Goal: Navigation & Orientation: Find specific page/section

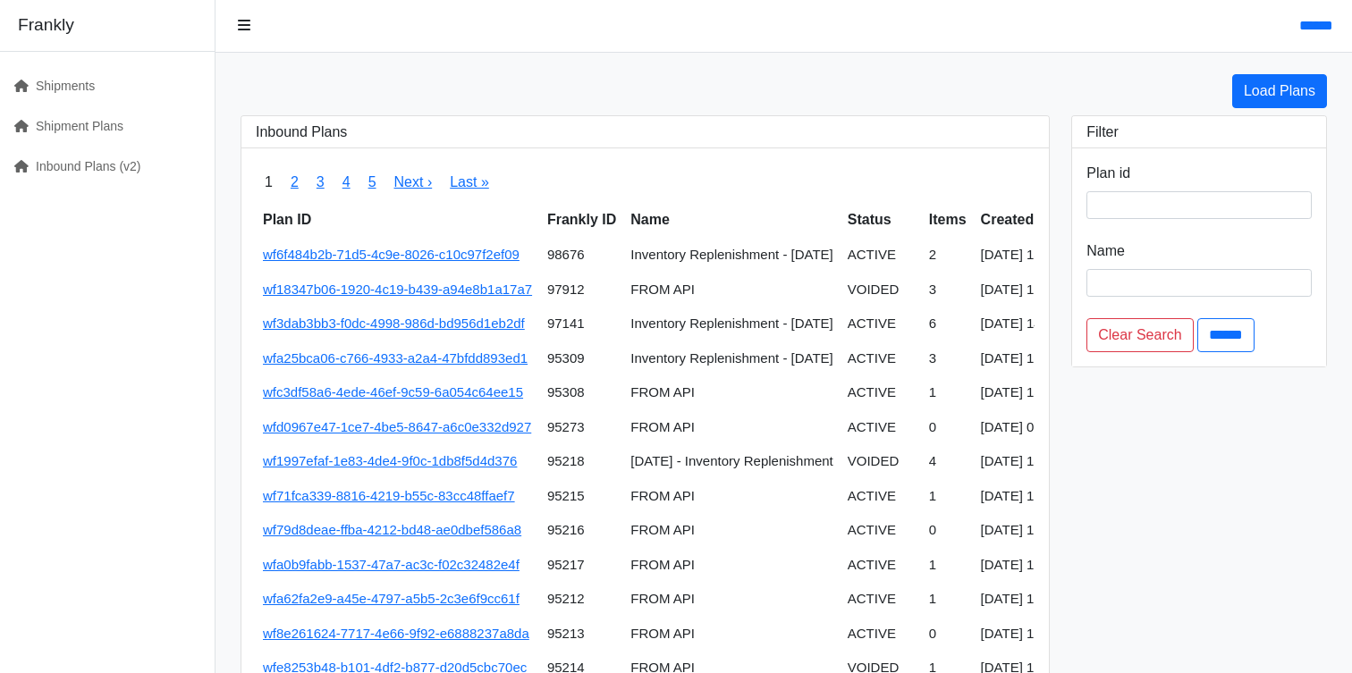
click at [55, 24] on div "Frankly" at bounding box center [107, 26] width 215 height 52
click at [241, 34] on button at bounding box center [244, 26] width 36 height 34
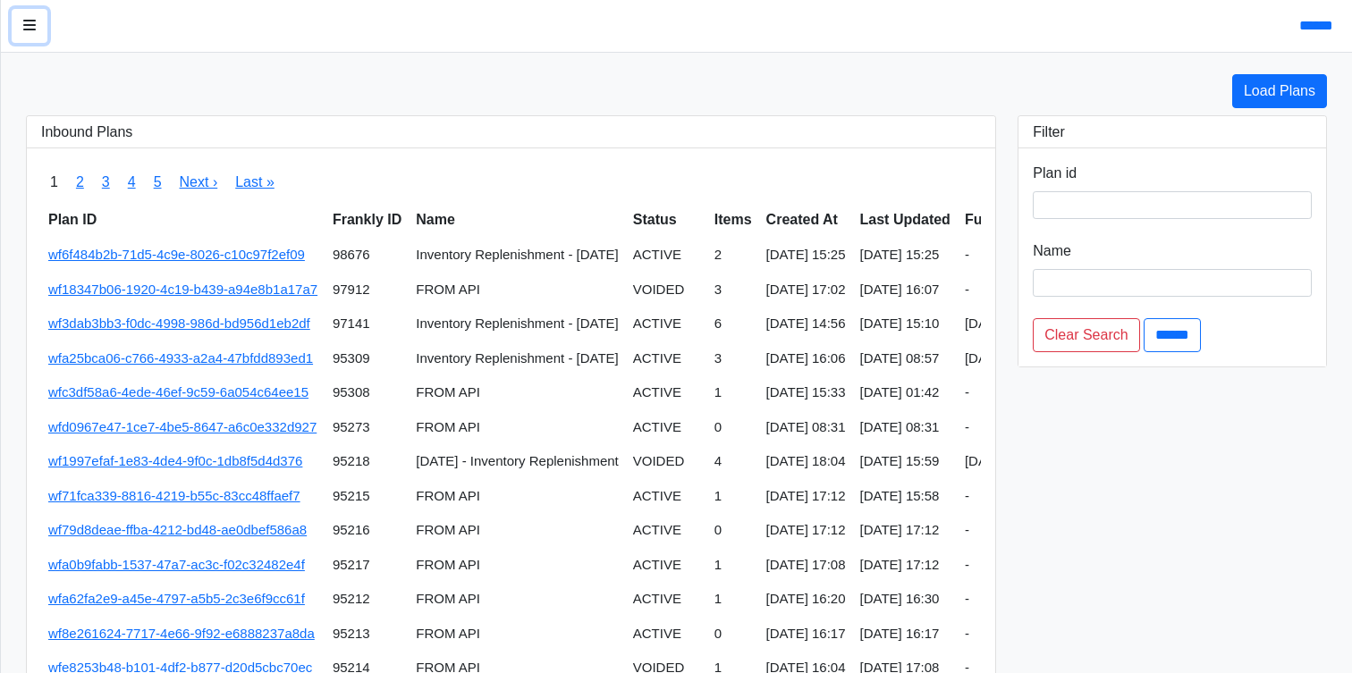
click at [38, 22] on button at bounding box center [30, 26] width 36 height 34
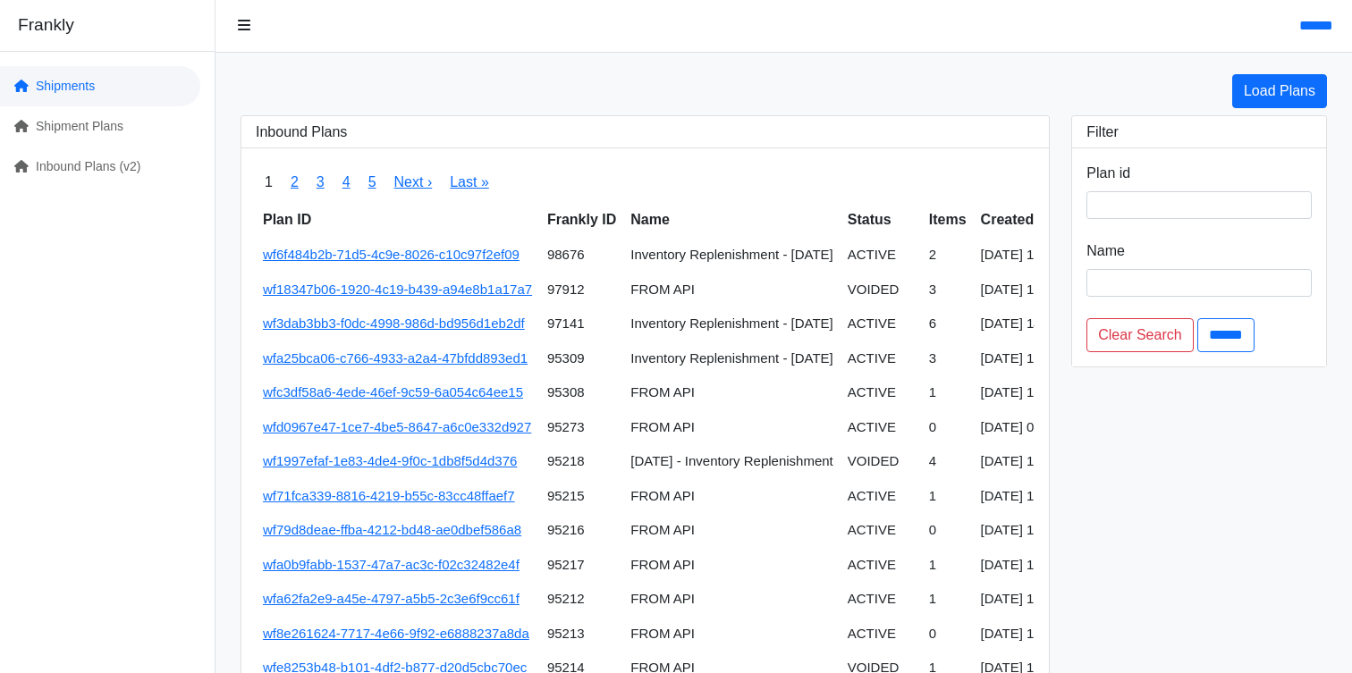
click at [33, 88] on link "Shipments" at bounding box center [100, 86] width 200 height 40
